Goal: Transaction & Acquisition: Purchase product/service

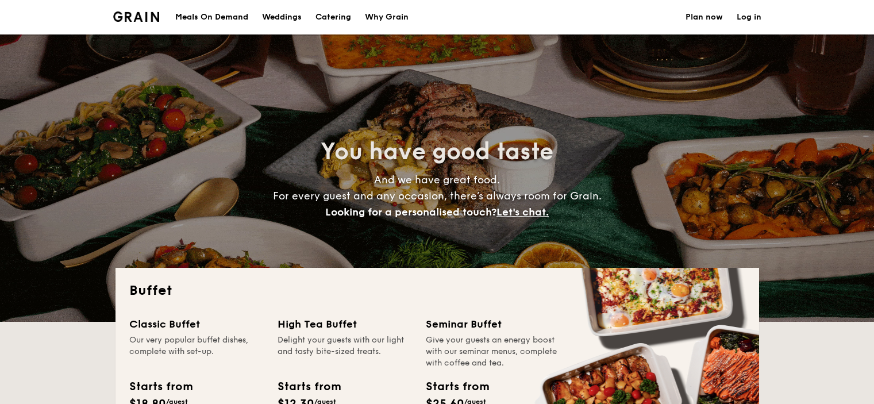
select select
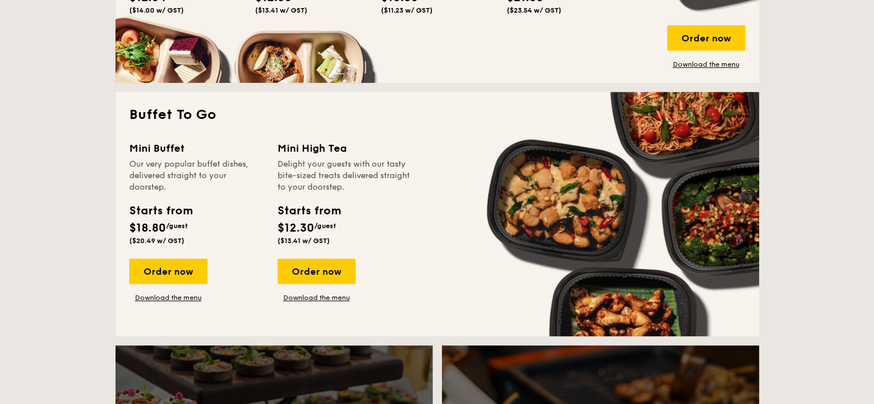
scroll to position [690, 0]
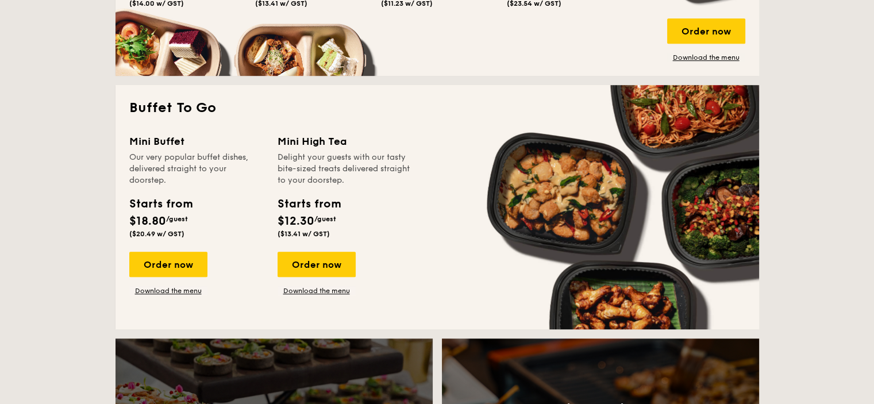
click at [166, 267] on div "Order now" at bounding box center [168, 264] width 78 height 25
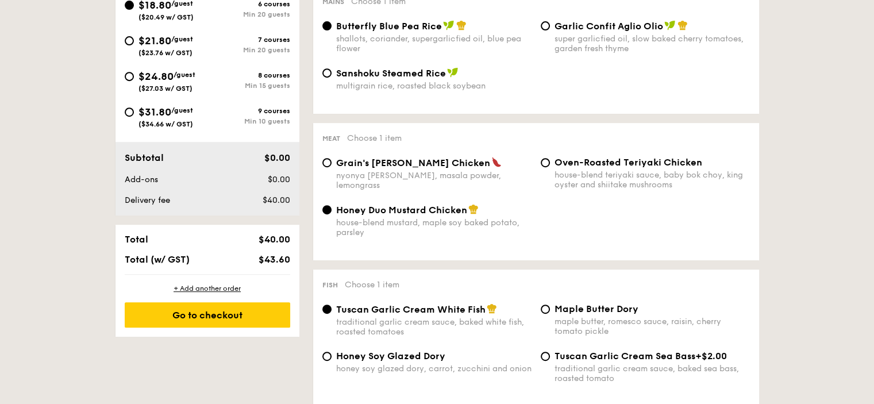
scroll to position [505, 0]
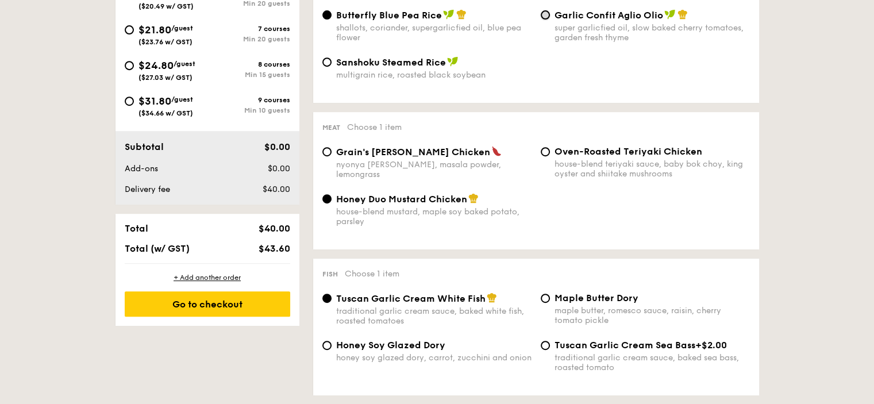
click at [546, 18] on input "Garlic Confit Aglio Olio super garlicfied oil, slow baked cherry tomatoes, gard…" at bounding box center [545, 14] width 9 height 9
radio input "true"
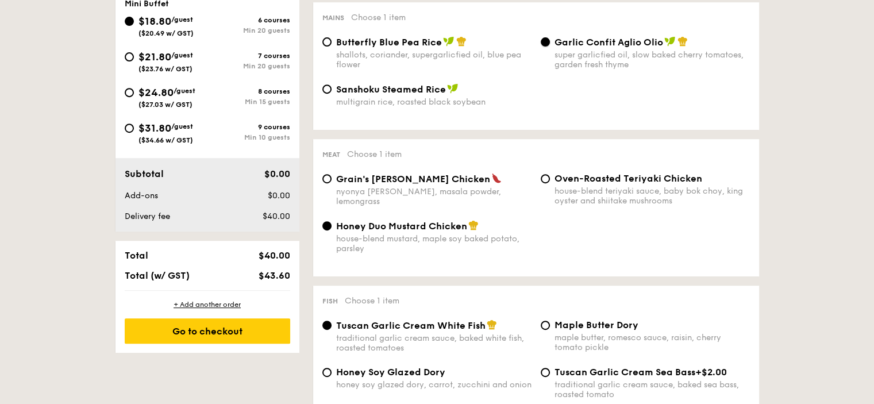
scroll to position [457, 0]
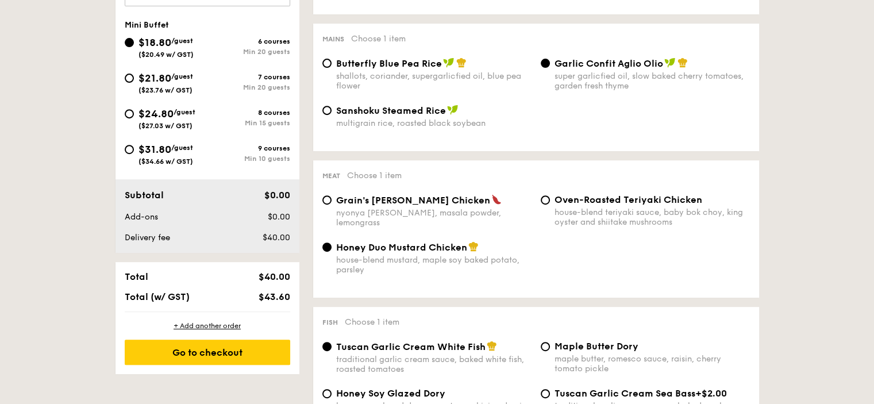
click at [352, 108] on span "Sanshoku Steamed Rice" at bounding box center [391, 110] width 110 height 11
click at [332, 108] on input "Sanshoku Steamed Rice multigrain rice, roasted black soybean" at bounding box center [326, 110] width 9 height 9
radio input "true"
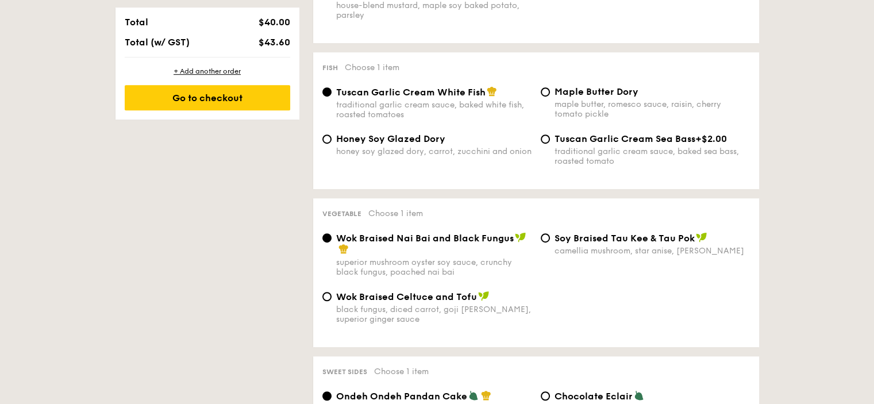
scroll to position [715, 0]
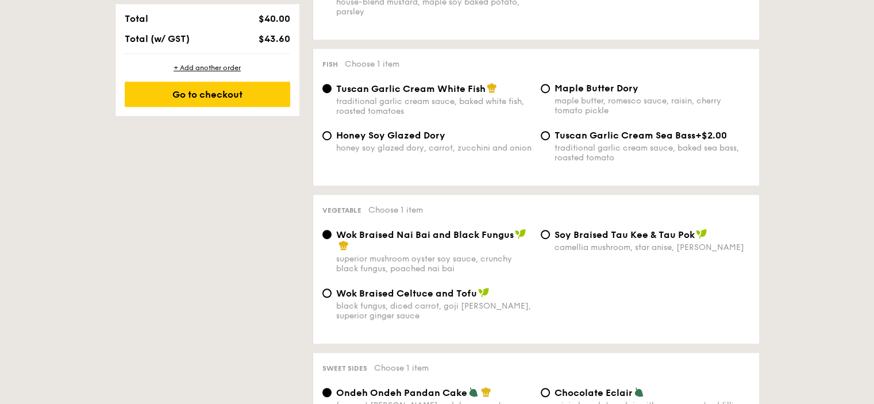
click at [559, 240] on span "⁠Soy Braised Tau Kee & Tau Pok" at bounding box center [625, 234] width 140 height 11
click at [550, 239] on input "⁠Soy Braised Tau Kee & Tau Pok camellia mushroom, star anise, goji [PERSON_NAME]" at bounding box center [545, 234] width 9 height 9
radio input "true"
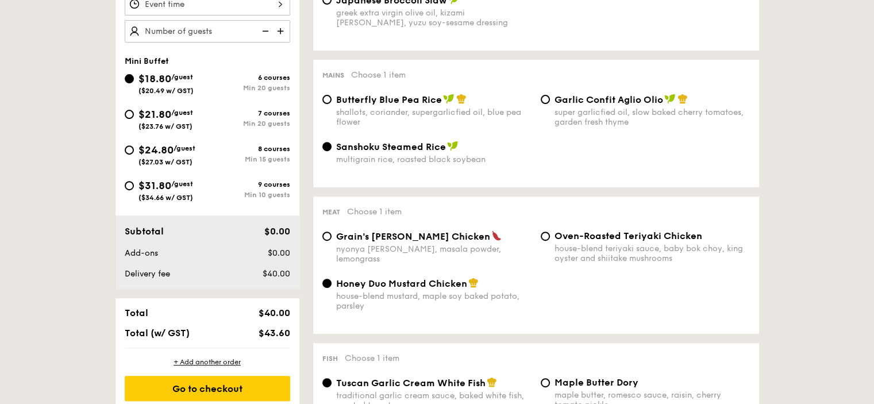
scroll to position [315, 0]
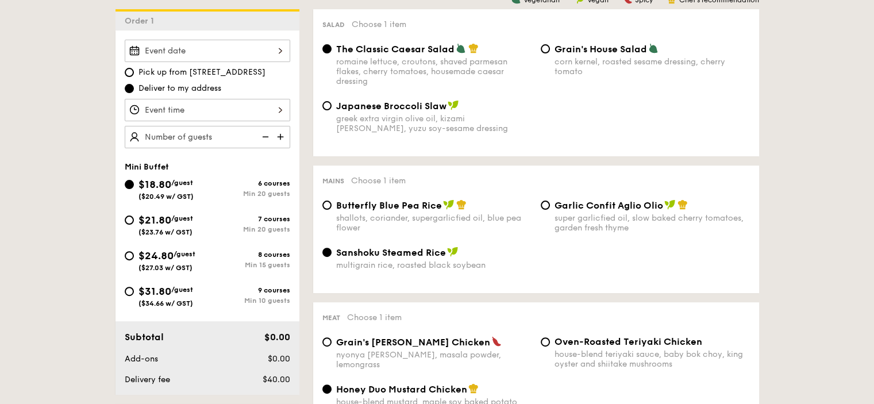
click at [155, 293] on span "$31.80" at bounding box center [155, 291] width 33 height 13
click at [134, 293] on input "$31.80 /guest ($34.66 w/ GST) 9 courses Min 10 guests" at bounding box center [129, 291] width 9 height 9
radio input "true"
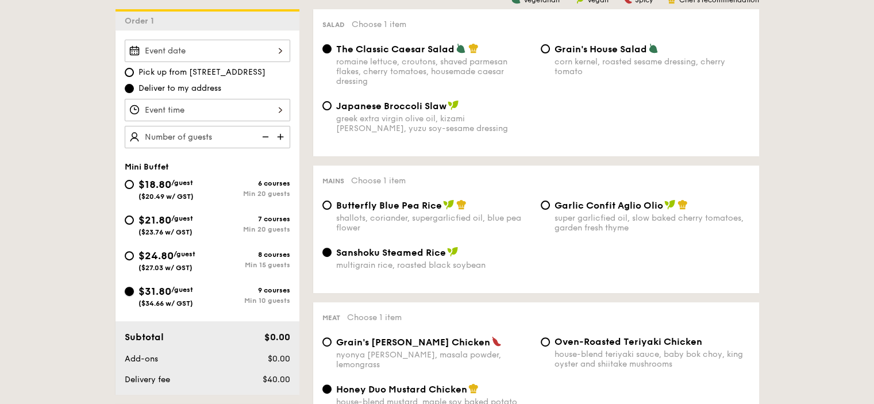
radio input "false"
radio input "true"
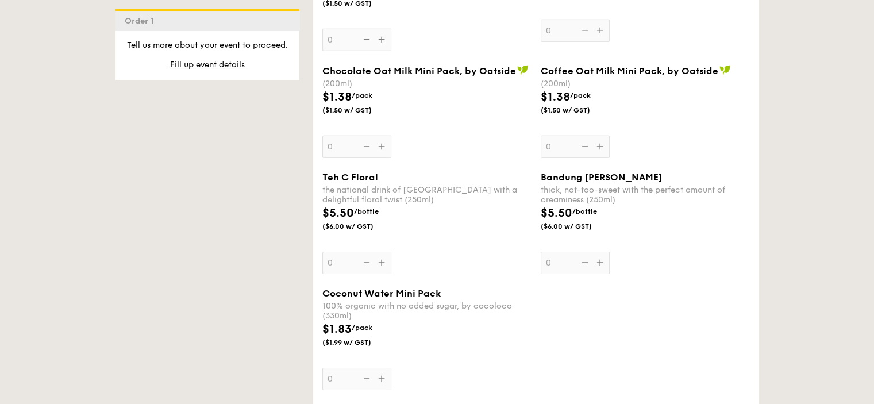
scroll to position [4006, 0]
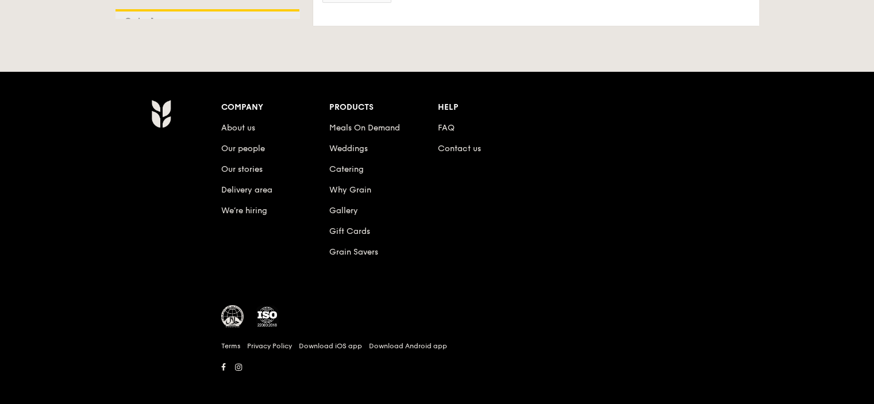
select select
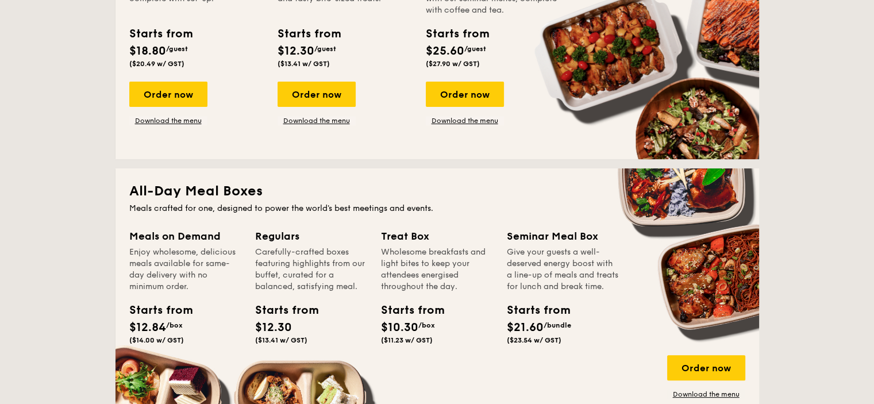
scroll to position [360, 0]
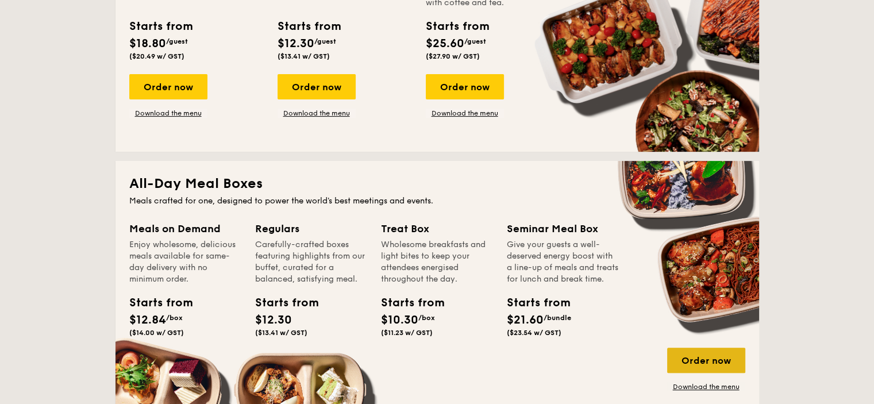
click at [696, 364] on div "Order now" at bounding box center [706, 360] width 78 height 25
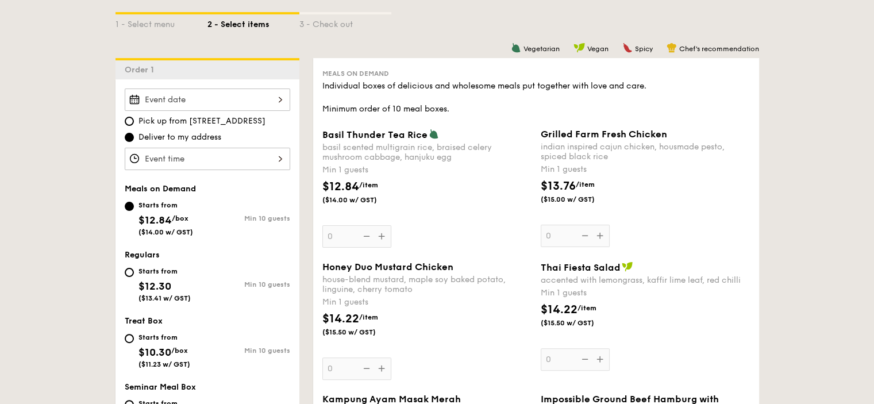
scroll to position [287, 0]
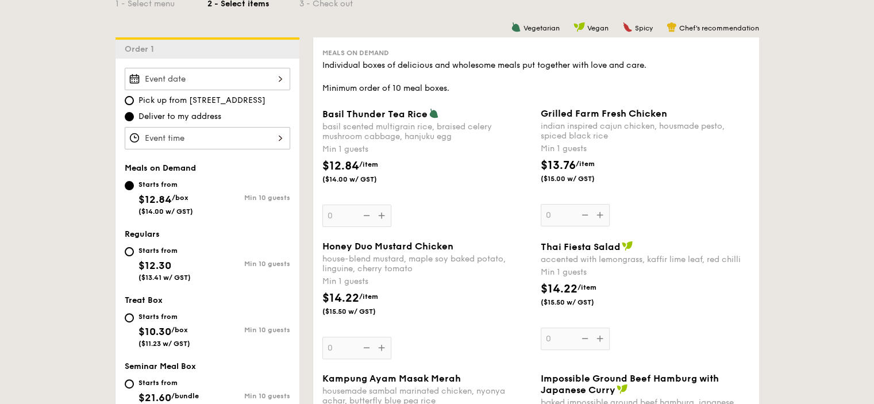
click at [266, 72] on div at bounding box center [208, 79] width 166 height 22
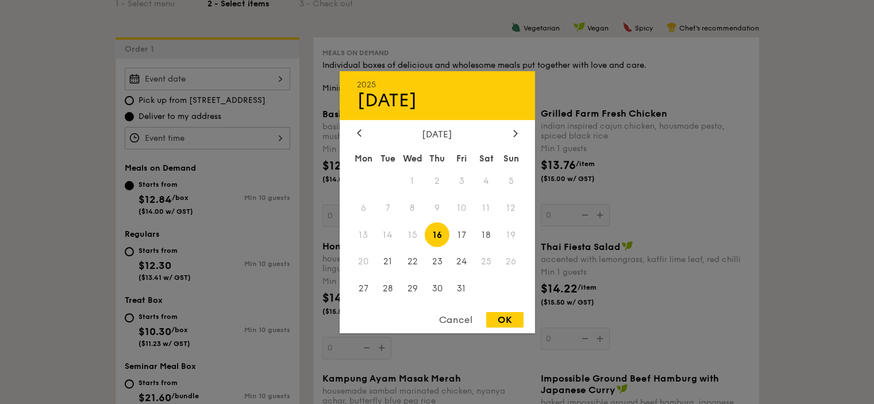
click at [441, 236] on span "16" at bounding box center [437, 234] width 25 height 25
click at [497, 320] on div "OK" at bounding box center [504, 320] width 37 height 16
type input "[DATE]"
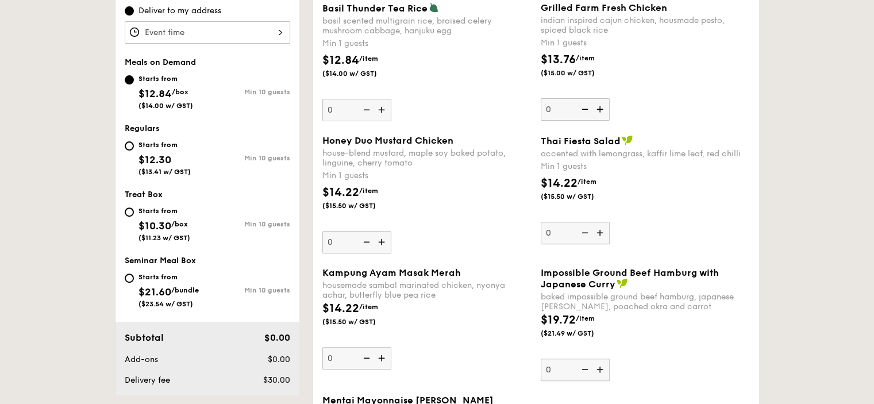
scroll to position [389, 0]
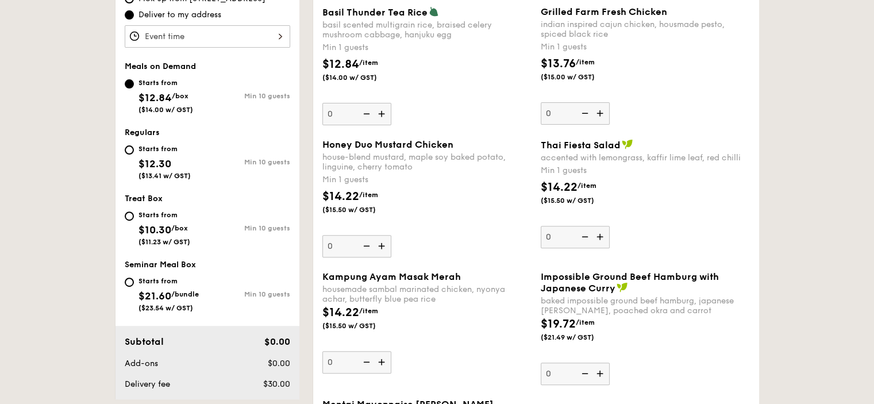
click at [601, 373] on img at bounding box center [601, 374] width 17 height 22
click at [601, 373] on input "0" at bounding box center [575, 374] width 69 height 22
click at [676, 345] on div "$19.72 /item ($21.49 w/ GST)" at bounding box center [645, 336] width 218 height 40
click at [610, 363] on input "1" at bounding box center [575, 374] width 69 height 22
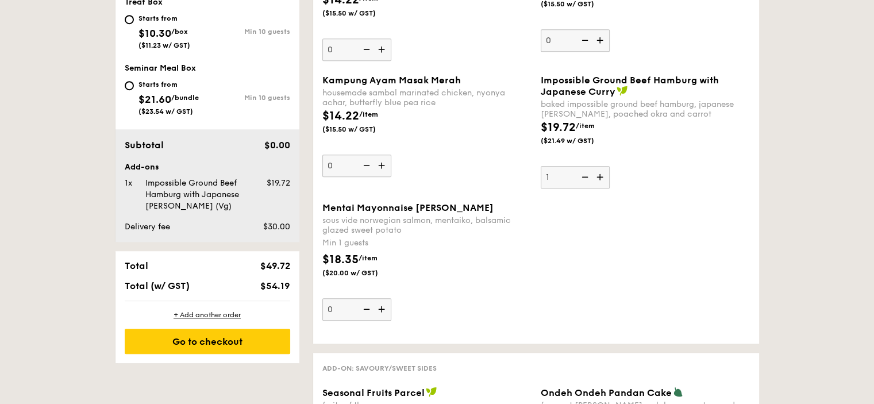
scroll to position [589, 0]
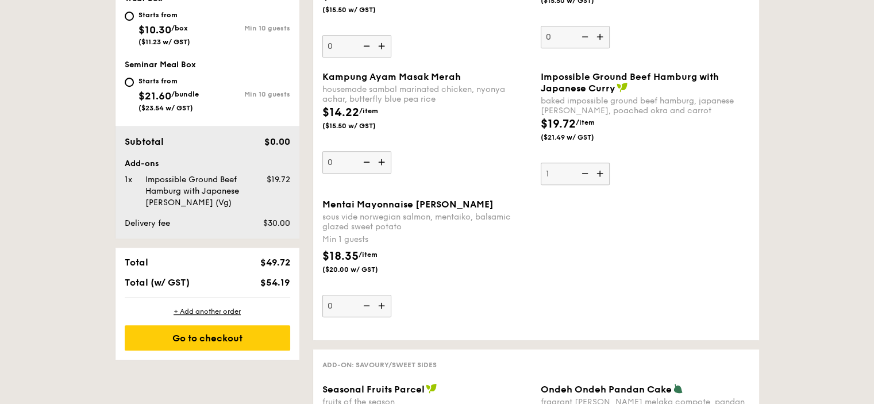
click at [584, 176] on img at bounding box center [583, 174] width 17 height 22
click at [584, 176] on input "1" at bounding box center [575, 174] width 69 height 22
type input "0"
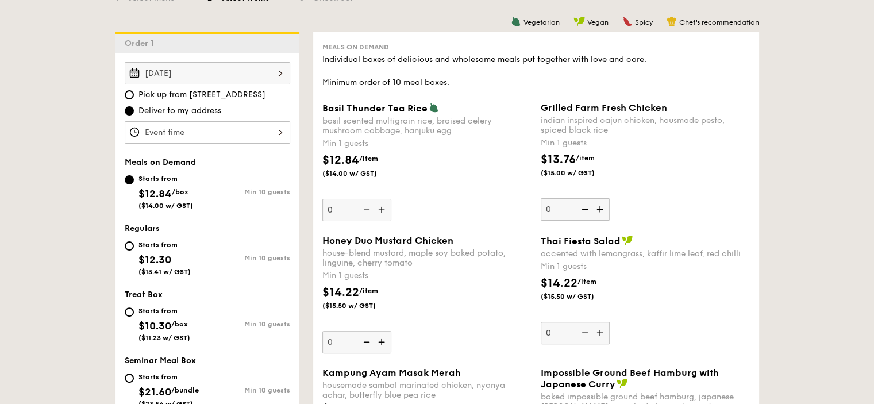
scroll to position [297, 0]
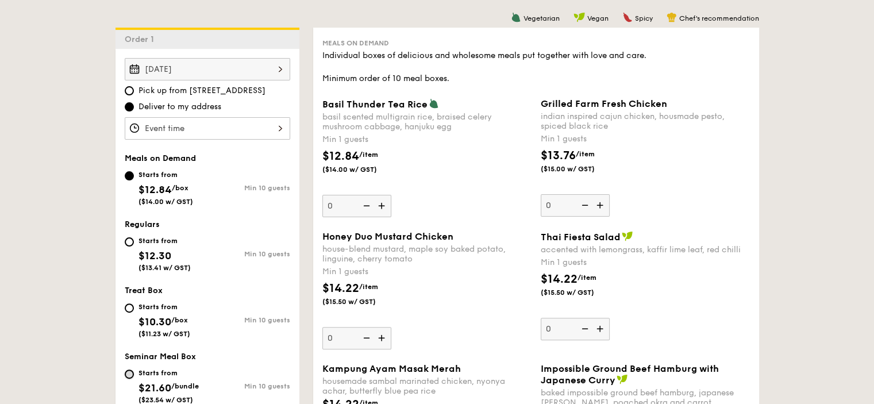
click at [130, 373] on input "Starts from $21.60 /bundle ($23.54 w/ GST) Min 10 guests" at bounding box center [129, 374] width 9 height 9
radio input "true"
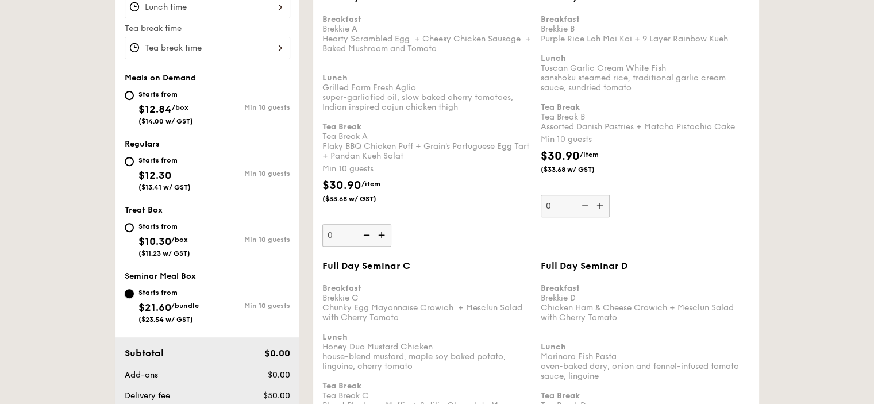
scroll to position [401, 0]
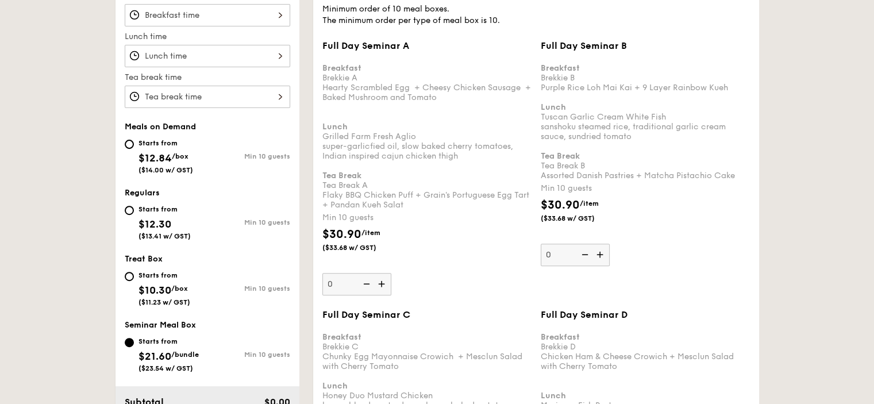
click at [140, 139] on div "Starts from" at bounding box center [166, 143] width 55 height 9
click at [134, 140] on input "Starts from $12.84 /box ($14.00 w/ GST) Min 10 guests" at bounding box center [129, 144] width 9 height 9
radio input "true"
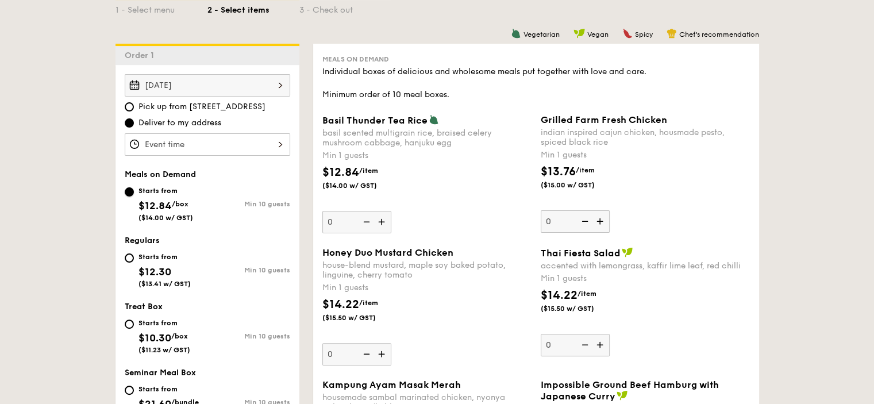
scroll to position [283, 0]
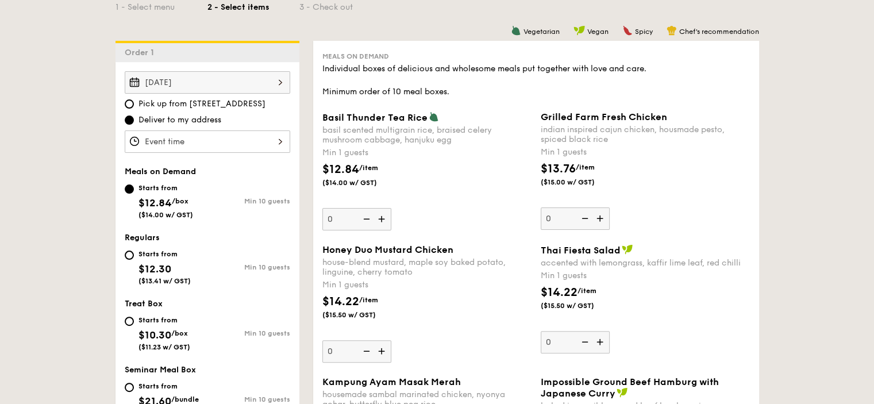
click at [381, 219] on img at bounding box center [382, 219] width 17 height 22
click at [381, 219] on input "0" at bounding box center [356, 219] width 69 height 22
type input "1"
click at [597, 218] on img at bounding box center [601, 219] width 17 height 22
click at [597, 218] on input "0" at bounding box center [575, 219] width 69 height 22
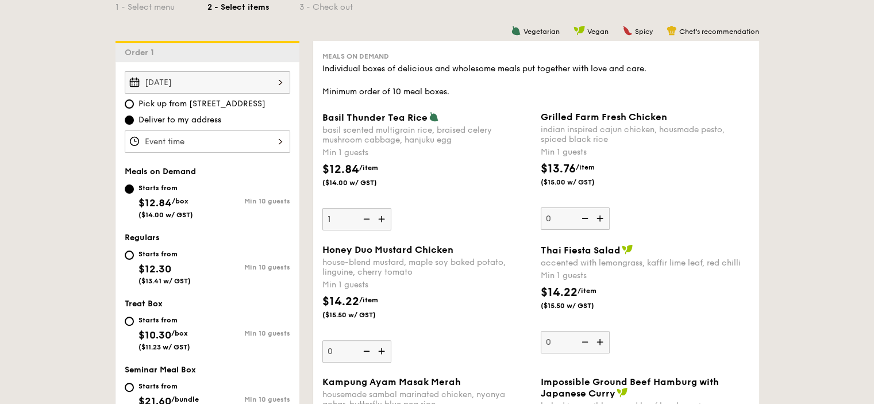
type input "1"
click at [379, 355] on img at bounding box center [382, 351] width 17 height 22
click at [379, 355] on input "0" at bounding box center [356, 351] width 69 height 22
type input "1"
click at [599, 341] on img at bounding box center [601, 342] width 17 height 22
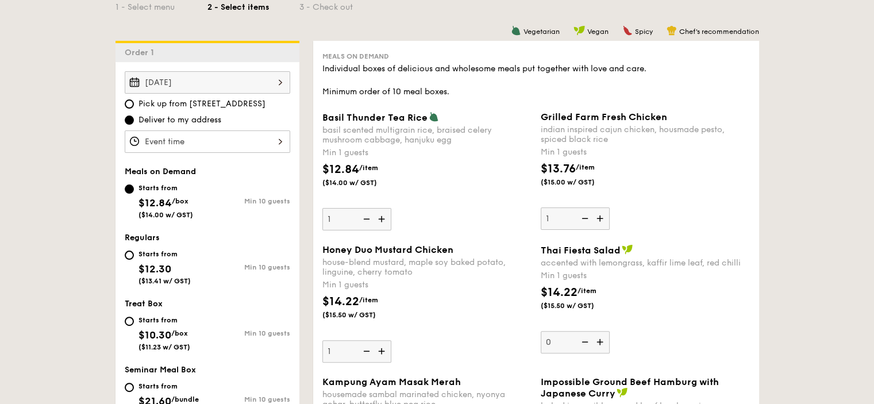
click at [599, 341] on input "0" at bounding box center [575, 342] width 69 height 22
type input "1"
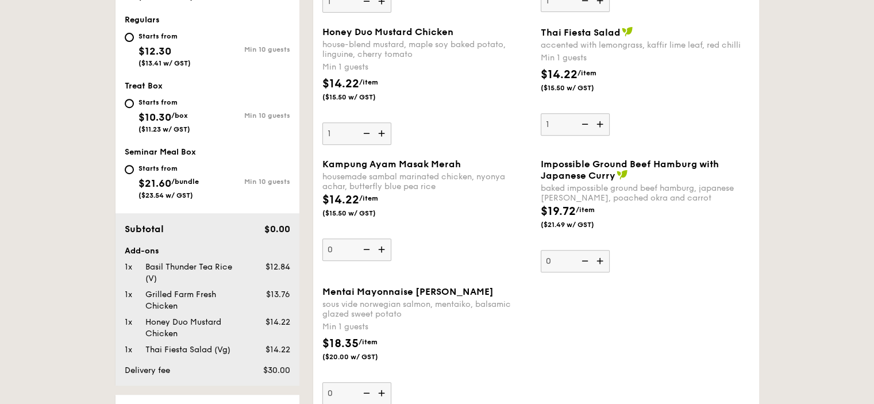
scroll to position [519, 0]
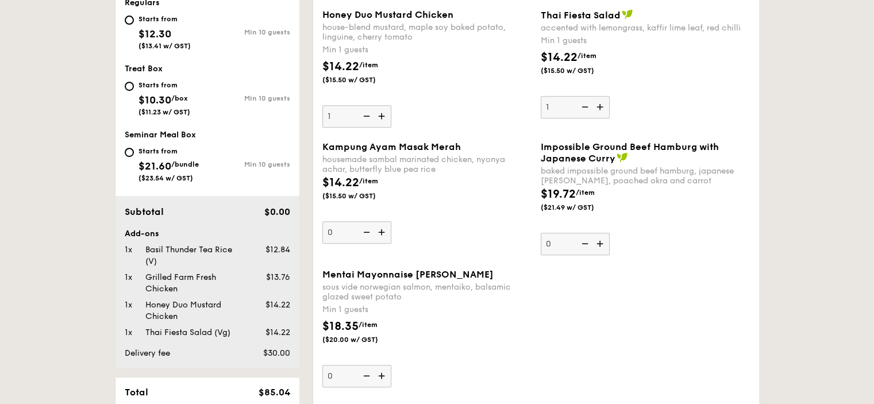
click at [382, 232] on img at bounding box center [382, 232] width 17 height 22
click at [382, 232] on input "0" at bounding box center [356, 232] width 69 height 22
type input "1"
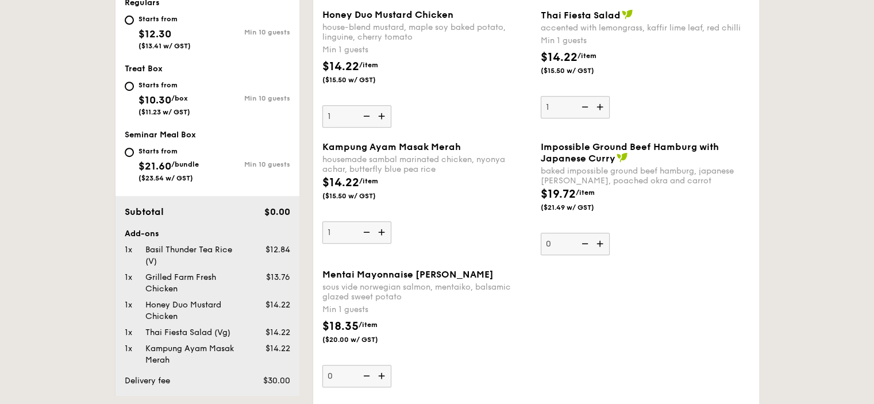
click at [377, 373] on img at bounding box center [382, 376] width 17 height 22
click at [377, 373] on input "0" at bounding box center [356, 376] width 69 height 22
type input "1"
click at [383, 229] on img at bounding box center [382, 232] width 17 height 22
click at [383, 229] on input "1" at bounding box center [356, 232] width 69 height 22
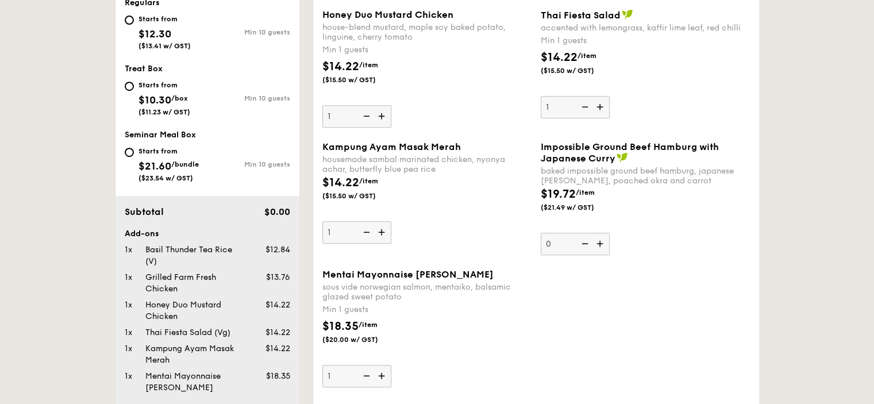
type input "2"
click at [380, 381] on img at bounding box center [382, 376] width 17 height 22
click at [380, 381] on input "1" at bounding box center [356, 376] width 69 height 22
type input "2"
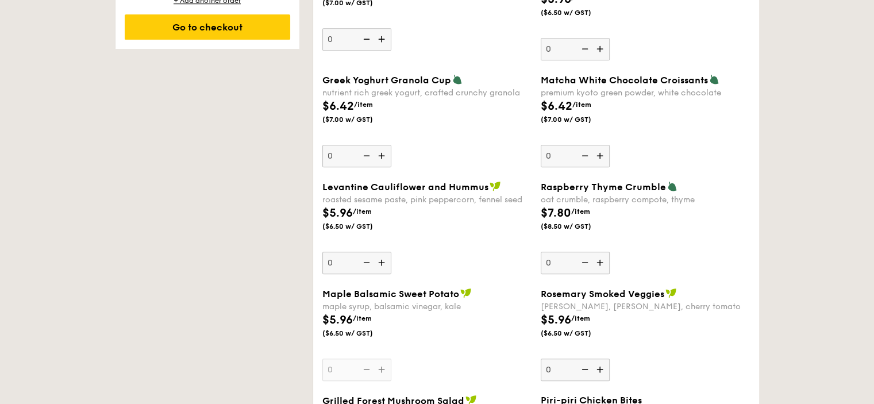
scroll to position [1019, 0]
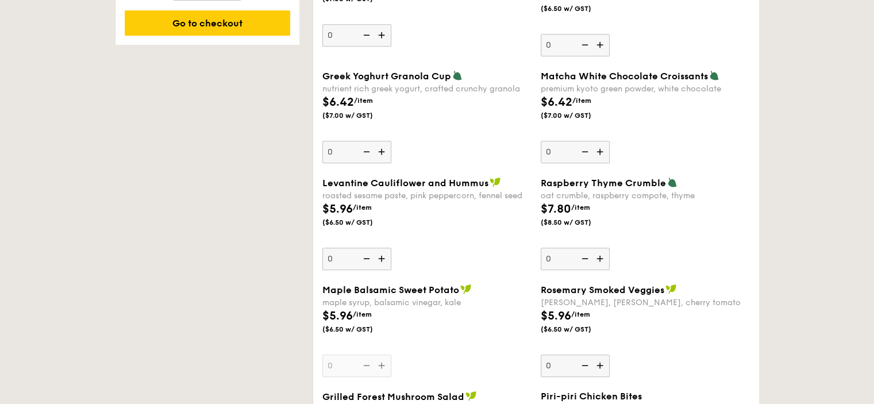
click at [381, 151] on img at bounding box center [382, 152] width 17 height 22
click at [381, 151] on input "0" at bounding box center [356, 152] width 69 height 22
type input "1"
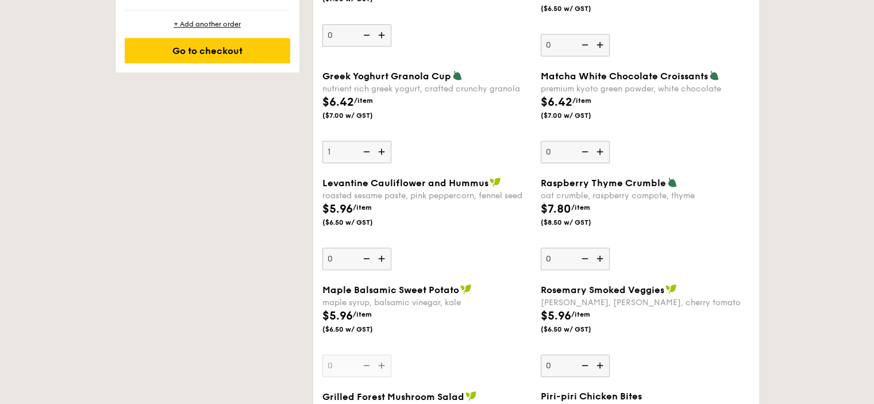
scroll to position [1046, 0]
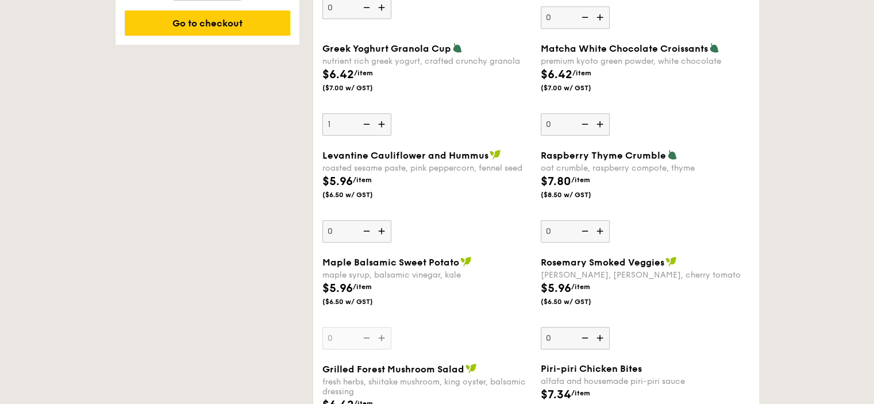
click at [386, 234] on img at bounding box center [382, 231] width 17 height 22
click at [386, 234] on input "0" at bounding box center [356, 231] width 69 height 22
type input "1"
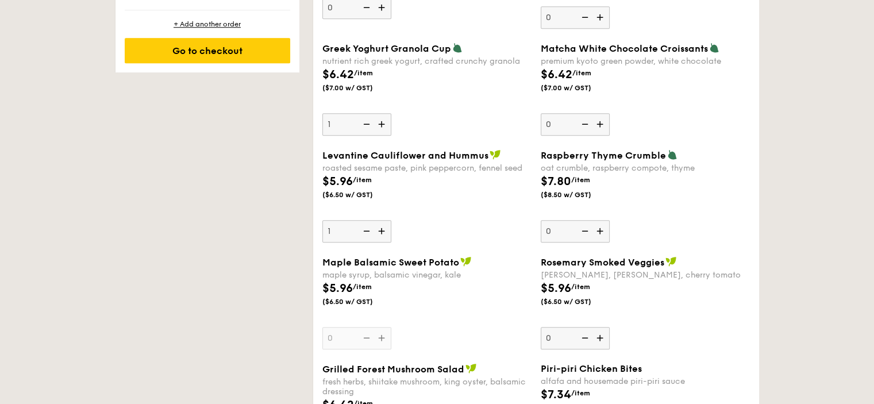
scroll to position [1074, 0]
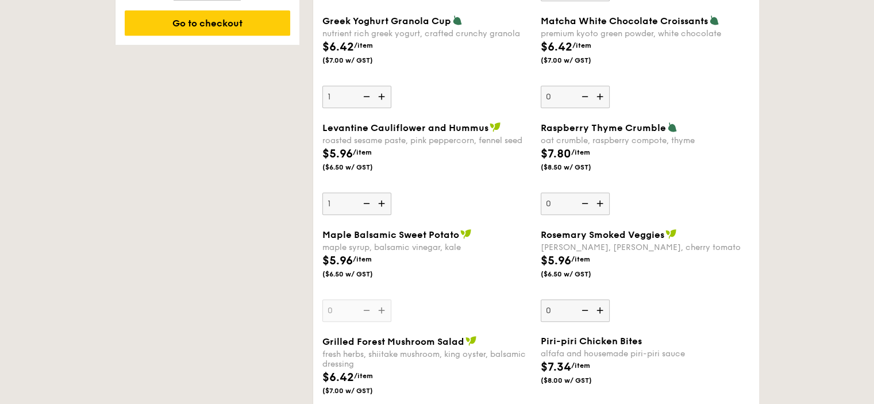
click at [383, 311] on div "Maple Balsamic Sweet Potato maple syrup, balsamic vinegar, kale $5.96 /item ($6…" at bounding box center [426, 275] width 209 height 93
click at [383, 311] on input "0" at bounding box center [356, 310] width 69 height 22
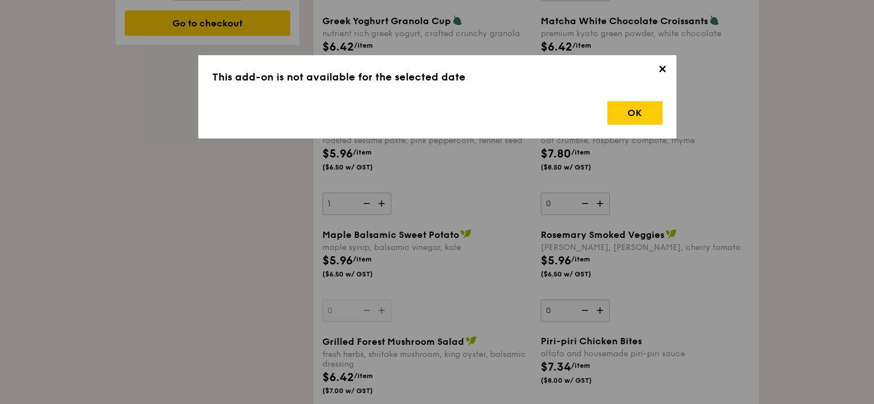
click at [660, 70] on span "✕" at bounding box center [663, 71] width 16 height 16
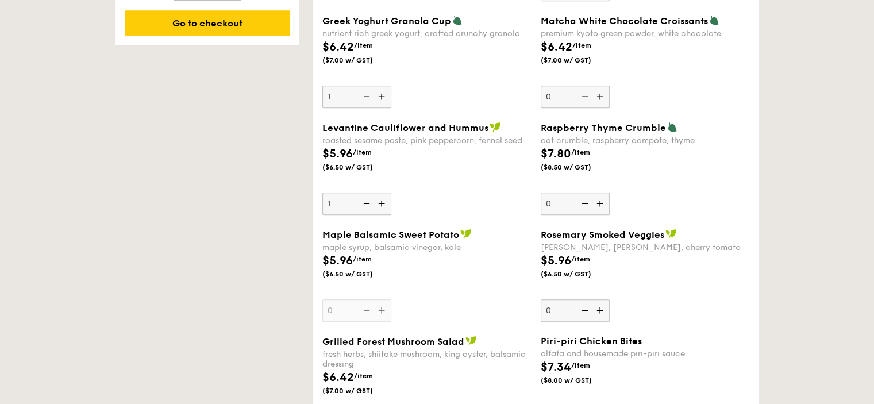
click at [601, 206] on img at bounding box center [601, 204] width 17 height 22
click at [601, 206] on input "0" at bounding box center [575, 204] width 69 height 22
type input "1"
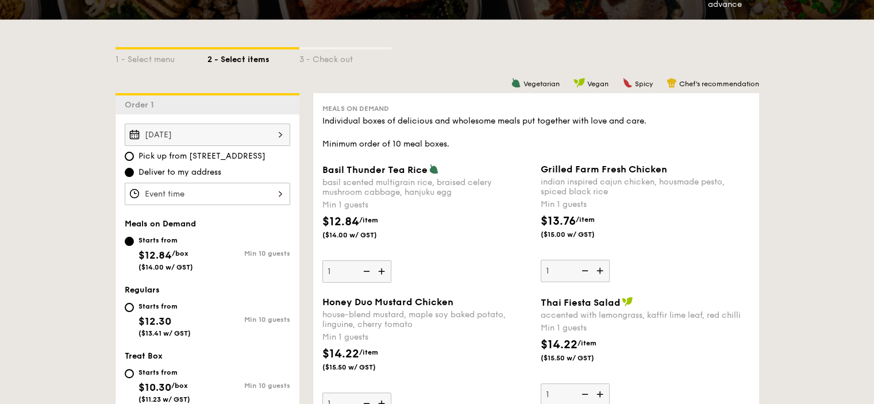
scroll to position [207, 0]
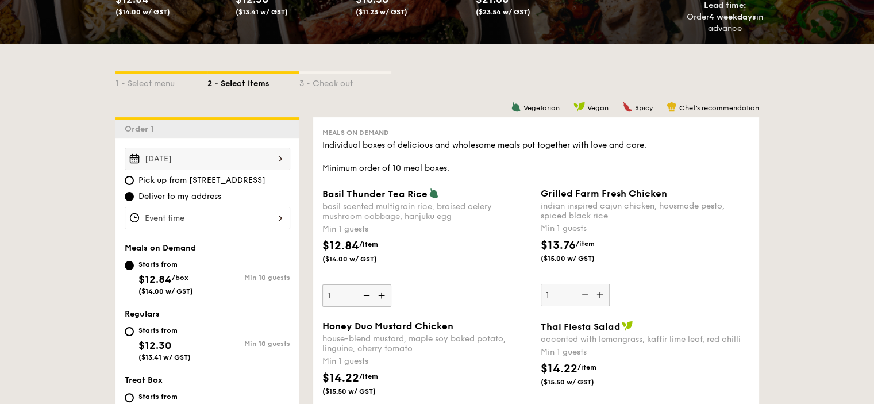
click at [203, 181] on span "Pick up from [STREET_ADDRESS]" at bounding box center [202, 180] width 127 height 11
click at [134, 181] on input "Pick up from [STREET_ADDRESS]" at bounding box center [129, 180] width 9 height 9
radio input "true"
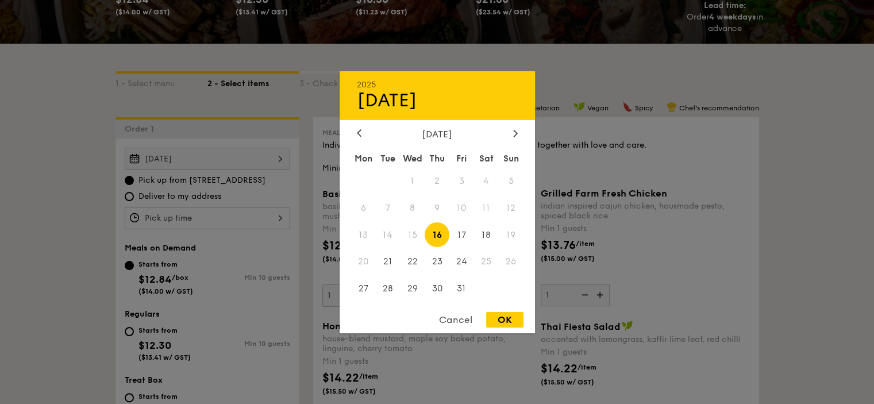
click at [236, 163] on div "[DATE] 2025 Oct [DATE] Tue Wed Thu Fri Sat Sun 1 2 3 4 5 6 7 8 9 10 11 12 13 14…" at bounding box center [208, 159] width 166 height 22
click at [414, 234] on span "15" at bounding box center [412, 234] width 25 height 25
click at [491, 316] on div "OK" at bounding box center [504, 320] width 37 height 16
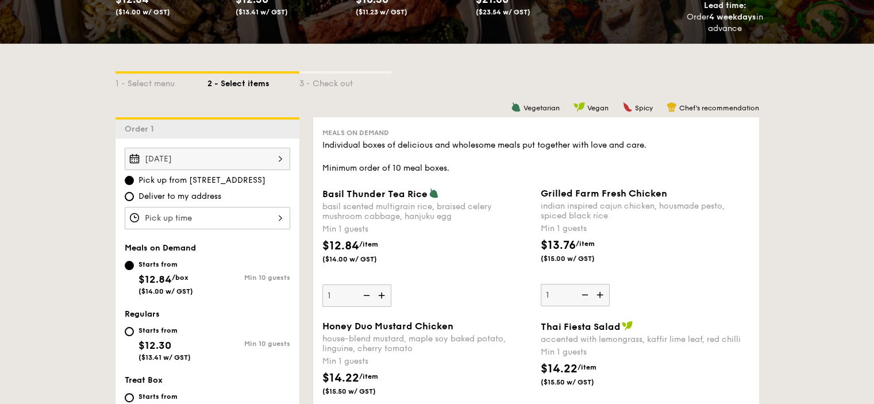
click at [205, 192] on span "Deliver to my address" at bounding box center [180, 196] width 83 height 11
click at [134, 192] on input "Deliver to my address" at bounding box center [129, 196] width 9 height 9
radio input "true"
click at [238, 219] on div at bounding box center [208, 218] width 166 height 22
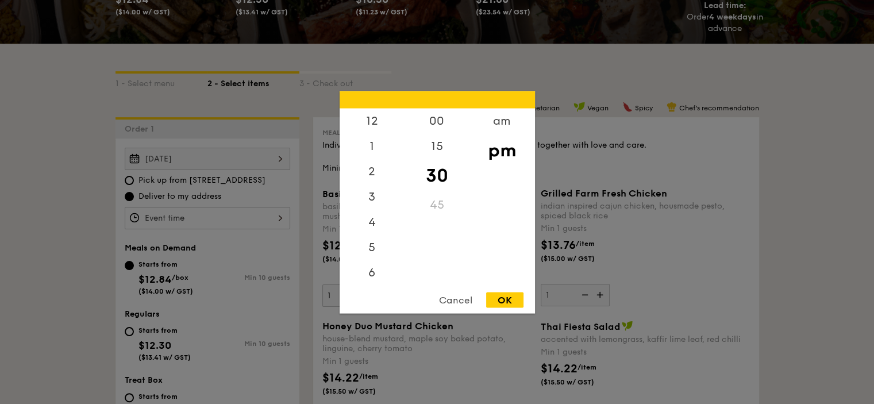
scroll to position [51, 0]
click at [247, 158] on div at bounding box center [437, 202] width 874 height 404
